Goal: Task Accomplishment & Management: Complete application form

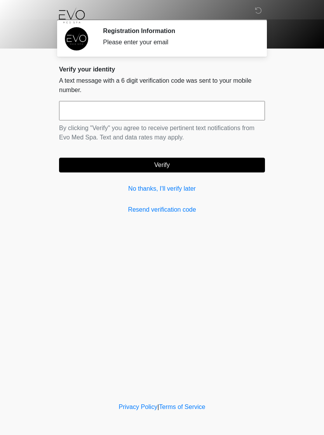
click at [196, 193] on link "No thanks, I'll verify later" at bounding box center [162, 188] width 206 height 9
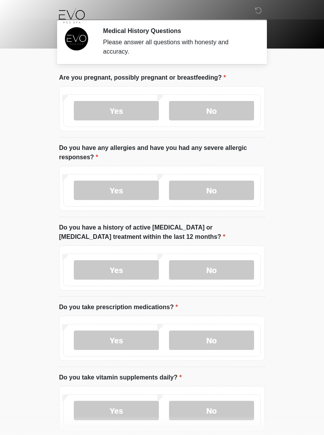
click at [237, 107] on label "No" at bounding box center [211, 110] width 85 height 19
click at [225, 198] on label "No" at bounding box center [211, 190] width 85 height 19
click at [225, 270] on label "No" at bounding box center [211, 269] width 85 height 19
click at [125, 343] on label "Yes" at bounding box center [116, 340] width 85 height 19
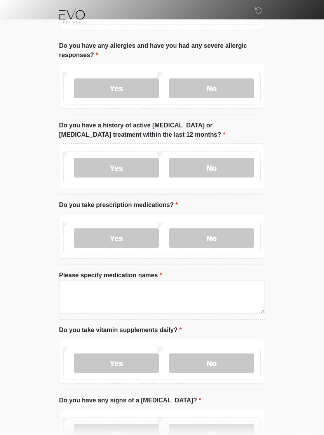
scroll to position [104, 0]
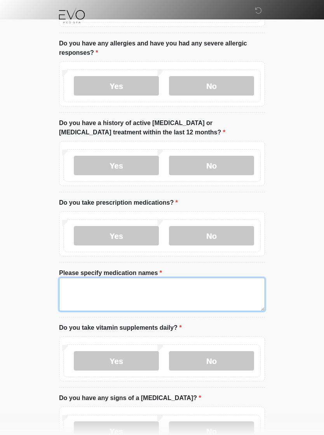
click at [137, 298] on textarea "Please specify medication names" at bounding box center [162, 294] width 206 height 33
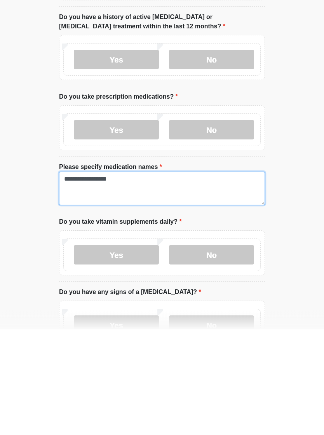
type textarea "**********"
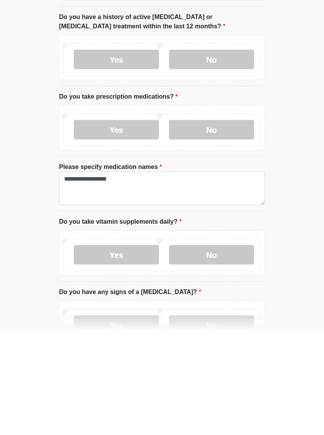
click at [142, 351] on label "Yes" at bounding box center [116, 360] width 85 height 19
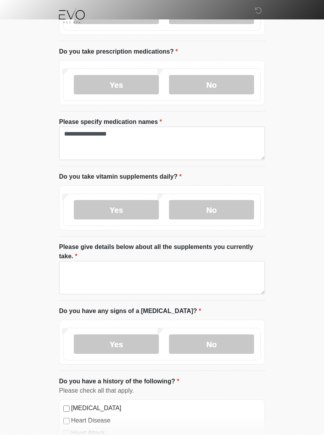
scroll to position [255, 0]
click at [212, 347] on label "No" at bounding box center [211, 344] width 85 height 19
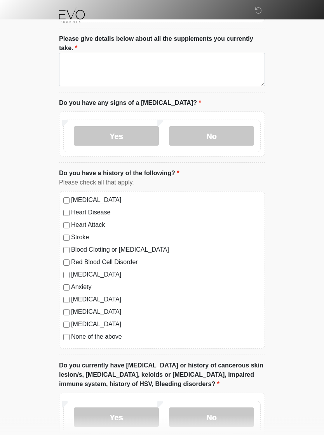
scroll to position [464, 0]
click at [61, 285] on div "High Blood Pressure Heart Disease Heart Attack Stroke Blood Clotting or Bleedin…" at bounding box center [162, 270] width 206 height 158
click at [69, 280] on div "High Blood Pressure Heart Disease Heart Attack Stroke Blood Clotting or Bleedin…" at bounding box center [162, 270] width 206 height 158
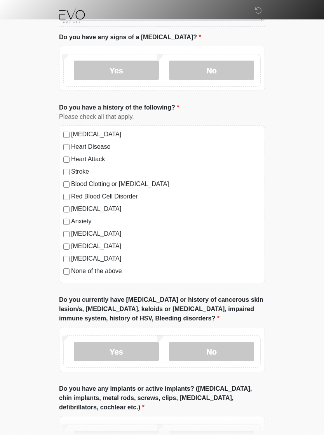
scroll to position [529, 0]
click at [216, 350] on label "No" at bounding box center [211, 351] width 85 height 19
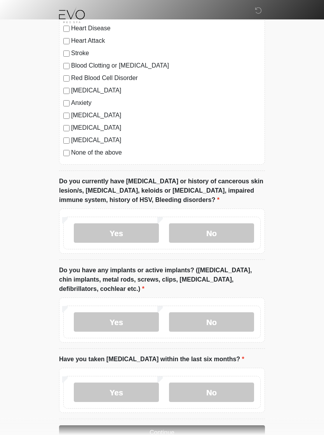
scroll to position [648, 0]
click at [121, 325] on label "Yes" at bounding box center [116, 321] width 85 height 19
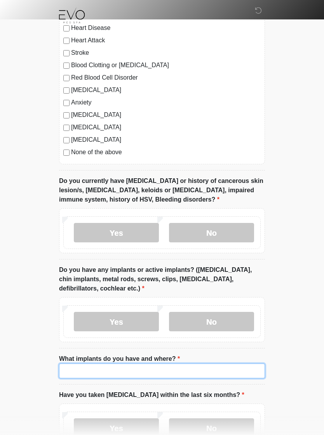
click at [143, 370] on input "What implants do you have and where?" at bounding box center [162, 371] width 206 height 15
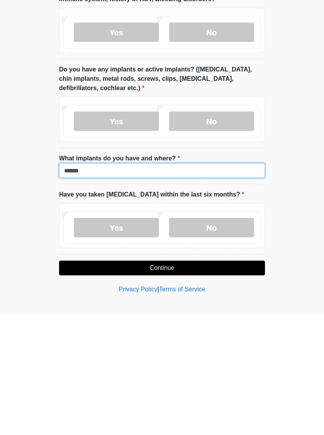
type input "******"
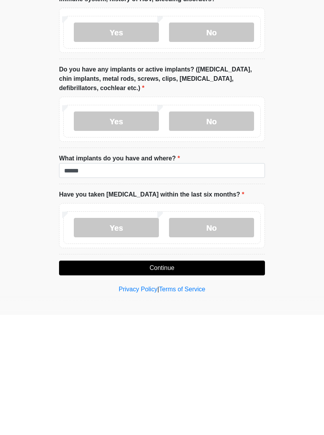
click at [223, 338] on label "No" at bounding box center [211, 347] width 85 height 19
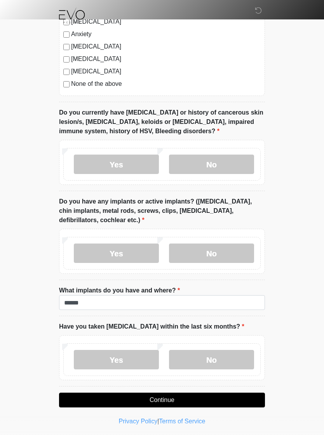
click at [231, 395] on button "Continue" at bounding box center [162, 400] width 206 height 15
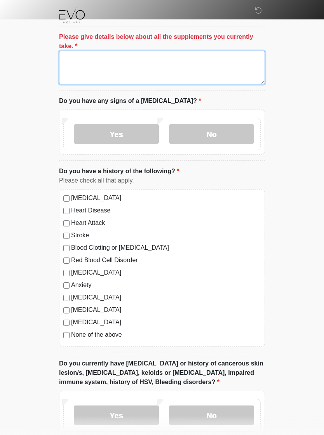
click at [148, 64] on textarea "Please give details below about all the supplements you currently take." at bounding box center [162, 67] width 206 height 33
type textarea "**********"
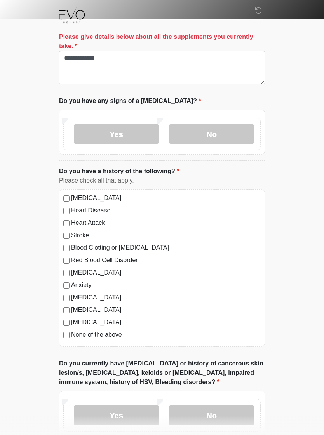
click at [213, 422] on label "No" at bounding box center [211, 415] width 85 height 19
click at [214, 415] on label "No" at bounding box center [211, 415] width 85 height 19
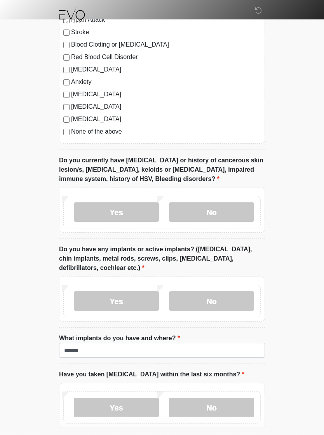
scroll to position [717, 0]
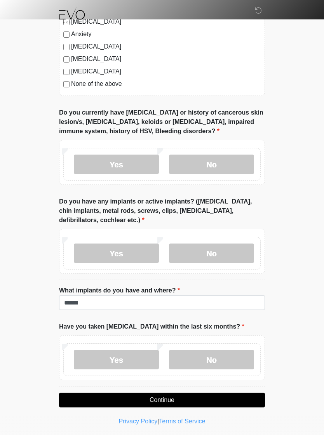
click at [217, 400] on button "Continue" at bounding box center [162, 400] width 206 height 15
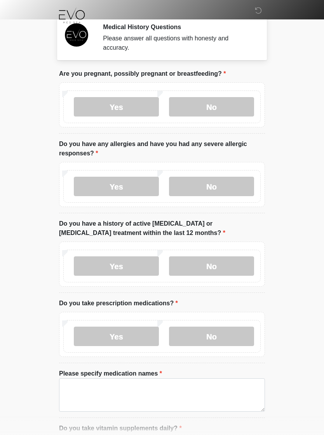
scroll to position [0, 0]
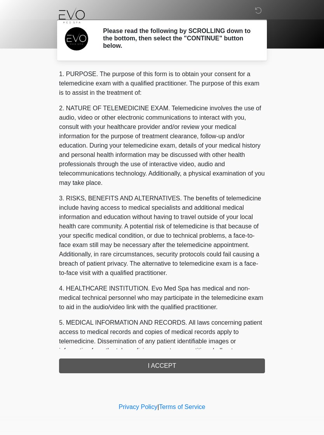
click at [230, 362] on div "1. PURPOSE. The purpose of this form is to obtain your consent for a telemedici…" at bounding box center [162, 222] width 206 height 304
click at [203, 367] on div "1. PURPOSE. The purpose of this form is to obtain your consent for a telemedici…" at bounding box center [162, 222] width 206 height 304
click at [158, 366] on div "1. PURPOSE. The purpose of this form is to obtain your consent for a telemedici…" at bounding box center [162, 222] width 206 height 304
click at [166, 377] on div "‎ ‎ ‎ Please read the following by SCROLLING down to the bottom, then select th…" at bounding box center [161, 200] width 233 height 385
click at [187, 370] on div "1. PURPOSE. The purpose of this form is to obtain your consent for a telemedici…" at bounding box center [162, 222] width 206 height 304
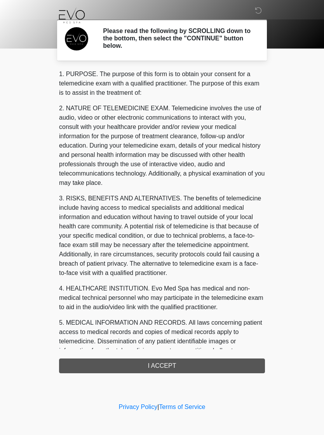
click at [174, 357] on div "1. PURPOSE. The purpose of this form is to obtain your consent for a telemedici…" at bounding box center [162, 222] width 206 height 304
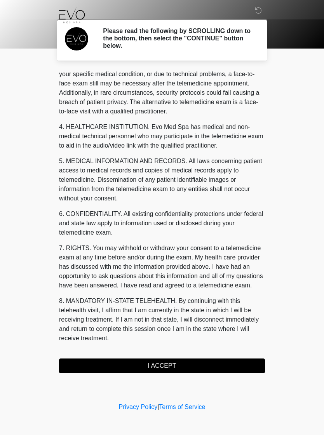
scroll to position [171, 0]
click at [169, 369] on button "I ACCEPT" at bounding box center [162, 366] width 206 height 15
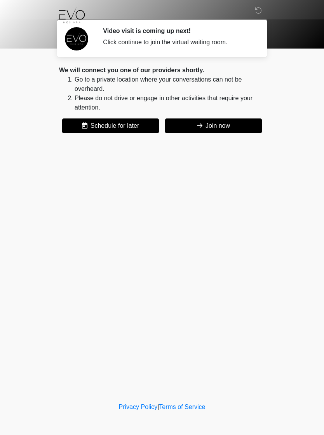
click at [209, 126] on button "Join now" at bounding box center [213, 125] width 97 height 15
click at [141, 38] on div "Click continue to join the virtual waiting room." at bounding box center [178, 42] width 150 height 9
click at [205, 36] on div "Video visit is coming up next! Click continue to join the virtual waiting room." at bounding box center [178, 38] width 150 height 22
click at [193, 41] on div "Click continue to join the virtual waiting room." at bounding box center [178, 42] width 150 height 9
click at [232, 129] on button "Join now" at bounding box center [213, 125] width 97 height 15
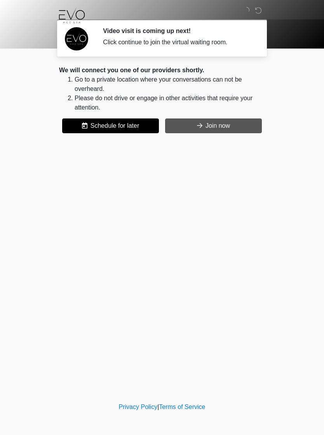
click at [223, 42] on div "Click continue to join the virtual waiting room." at bounding box center [178, 42] width 150 height 9
click at [226, 122] on button "Join now" at bounding box center [213, 125] width 97 height 15
click at [218, 124] on button "Join now" at bounding box center [213, 125] width 97 height 15
click at [258, 12] on icon at bounding box center [258, 10] width 7 height 7
click at [218, 126] on button "Join now" at bounding box center [213, 125] width 97 height 15
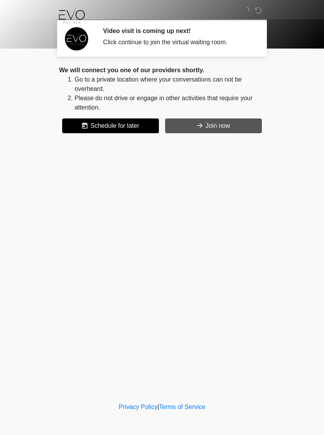
click at [122, 131] on button "Schedule for later" at bounding box center [110, 125] width 97 height 15
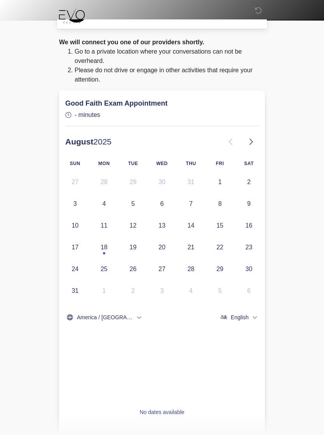
scroll to position [28, 0]
click at [248, 141] on icon at bounding box center [250, 141] width 9 height 9
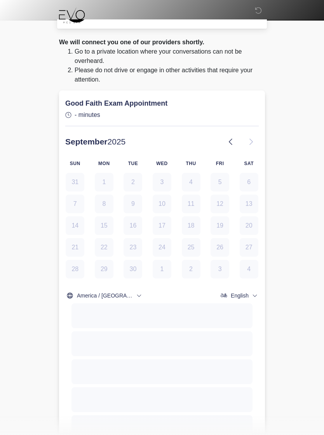
click at [229, 142] on icon at bounding box center [230, 142] width 3 height 6
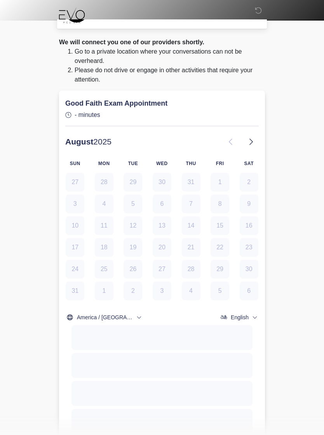
scroll to position [0, 0]
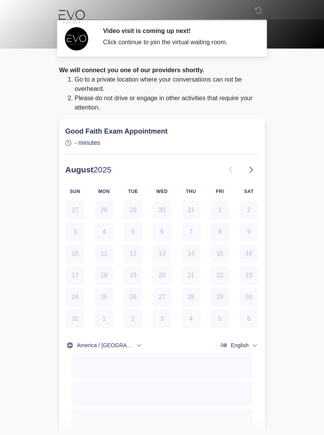
click at [297, 212] on body "‎ ‎ ‎ Video visit is coming up next! Click continue to join the virtual waiting…" at bounding box center [162, 217] width 324 height 435
click at [188, 41] on div "Click continue to join the virtual waiting room." at bounding box center [178, 42] width 150 height 9
click at [30, 116] on body "‎ ‎ ‎ Video visit is coming up next! Click continue to join the virtual waiting…" at bounding box center [162, 217] width 324 height 435
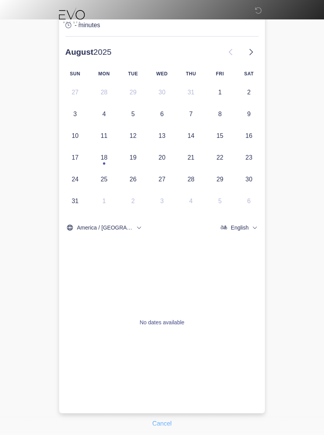
scroll to position [143, 0]
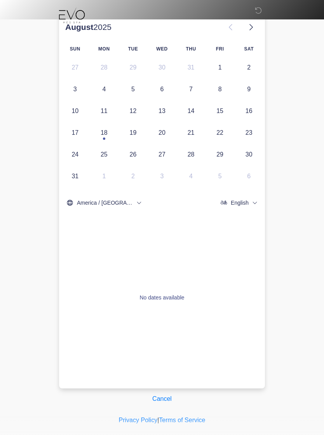
click at [163, 395] on button "Cancel" at bounding box center [162, 399] width 30 height 15
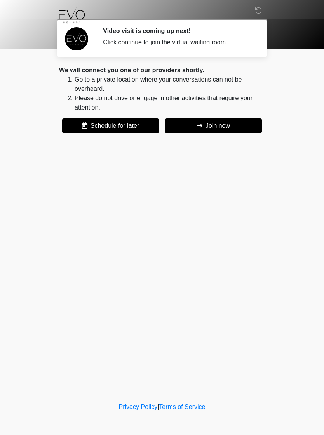
click at [219, 121] on button "Join now" at bounding box center [213, 125] width 97 height 15
click at [257, 9] on icon at bounding box center [258, 10] width 7 height 7
click at [234, 125] on button "Join now" at bounding box center [213, 125] width 97 height 15
click at [220, 125] on button "Join now" at bounding box center [213, 125] width 97 height 15
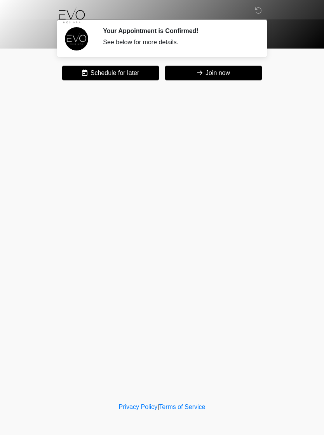
click at [222, 77] on button "Join now" at bounding box center [213, 73] width 97 height 15
click at [226, 71] on button "Join now" at bounding box center [213, 73] width 97 height 15
click at [216, 78] on button "Join now" at bounding box center [213, 73] width 97 height 15
click at [215, 76] on button "Join now" at bounding box center [213, 73] width 97 height 15
click at [219, 69] on button "Join now" at bounding box center [213, 73] width 97 height 15
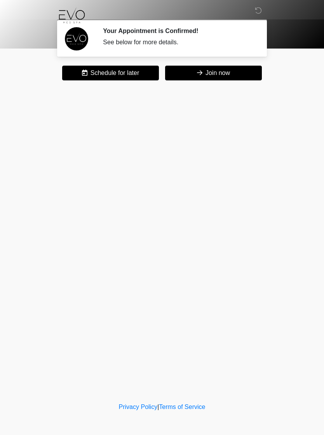
click at [219, 69] on button "Join now" at bounding box center [213, 73] width 97 height 15
click at [219, 73] on button "Join now" at bounding box center [213, 73] width 97 height 15
click at [205, 75] on button "Join now" at bounding box center [213, 73] width 97 height 15
click at [324, 233] on body "‎ ‎ ‎ Your Appointment is Confirmed! See below for more details. Please connect…" at bounding box center [162, 217] width 324 height 435
